Goal: Navigation & Orientation: Find specific page/section

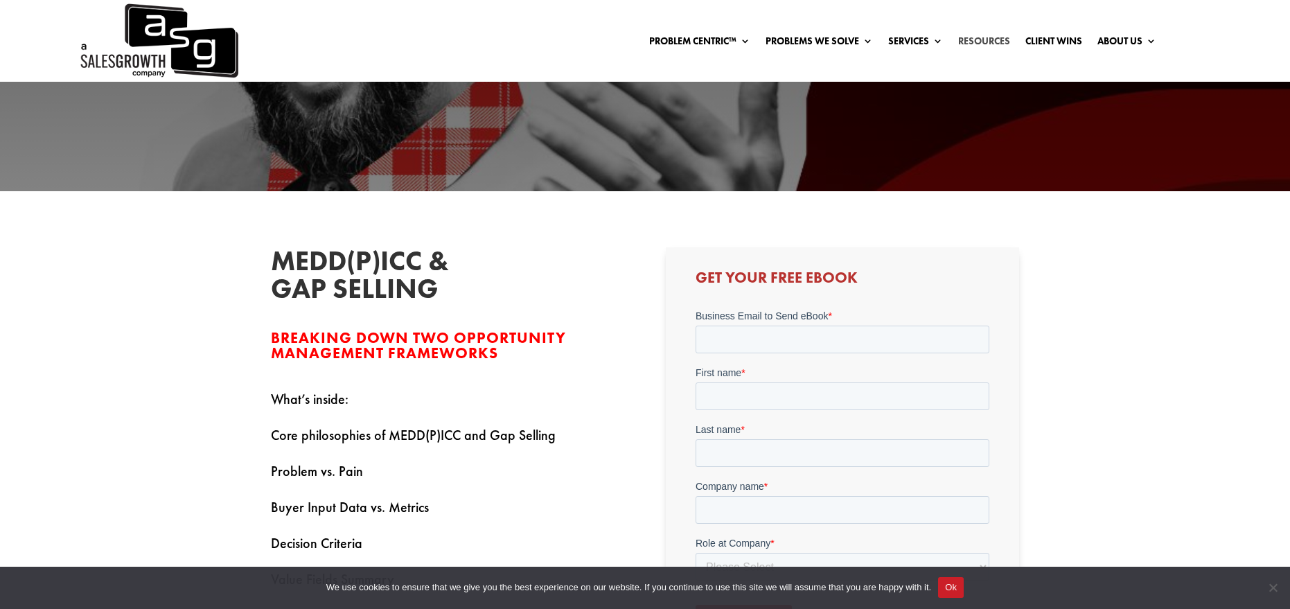
click at [995, 40] on link "Resources" at bounding box center [984, 43] width 52 height 15
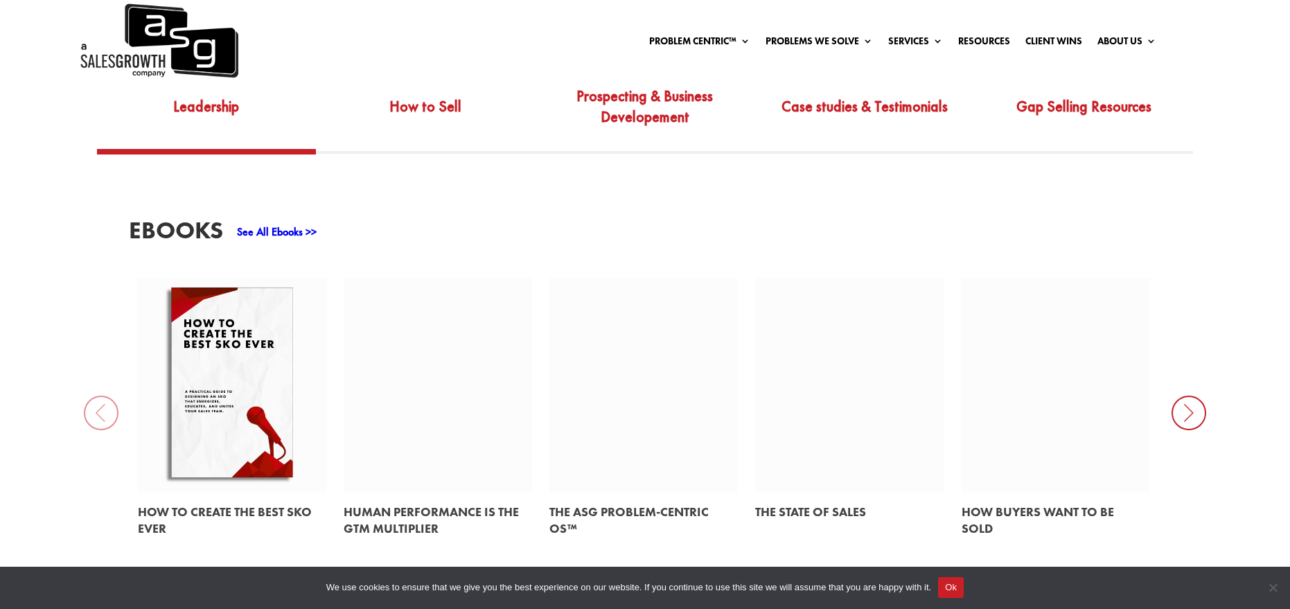
scroll to position [623, 0]
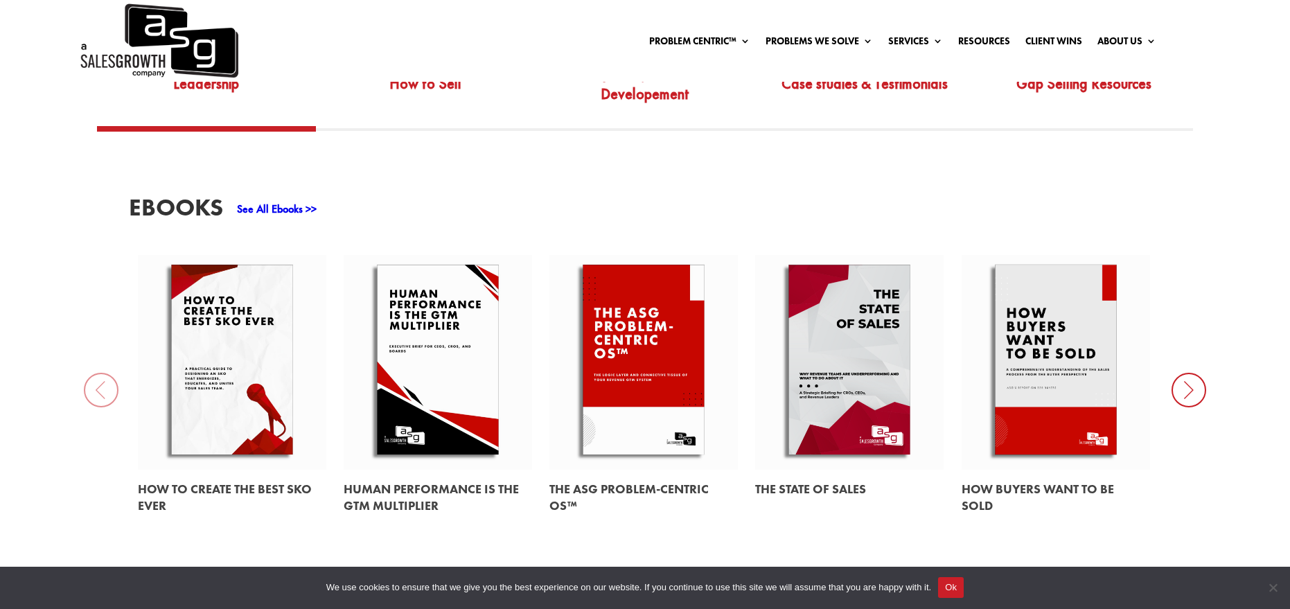
click at [1186, 378] on icon at bounding box center [1188, 390] width 35 height 35
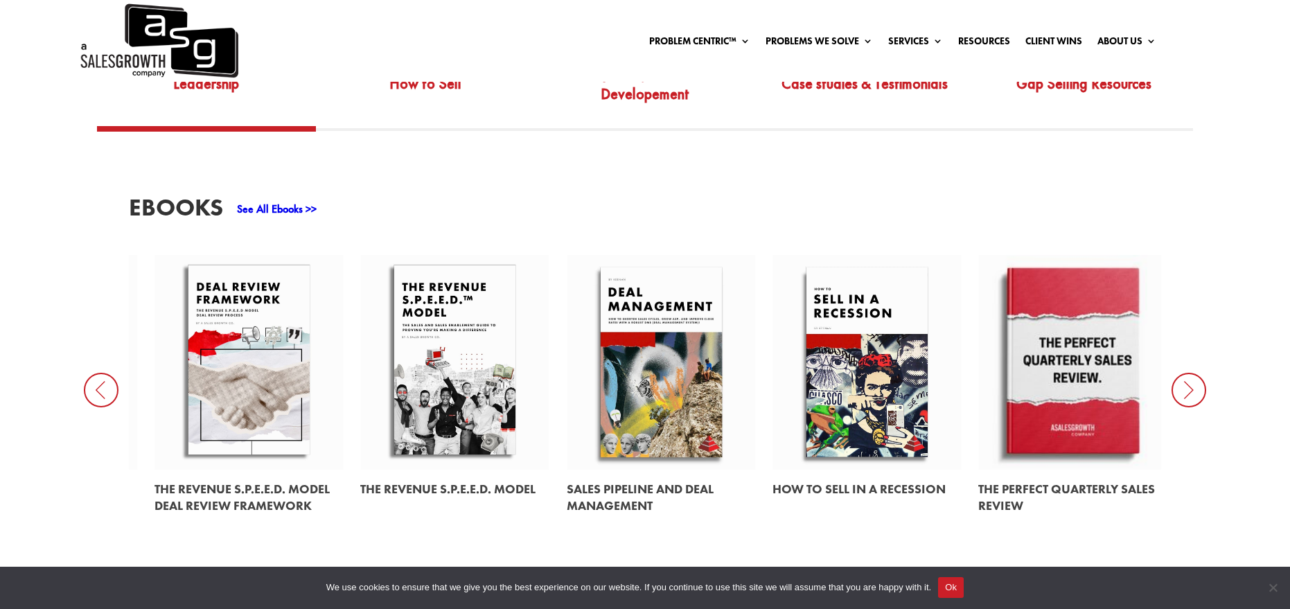
click at [680, 356] on link at bounding box center [661, 362] width 188 height 215
